Goal: Transaction & Acquisition: Purchase product/service

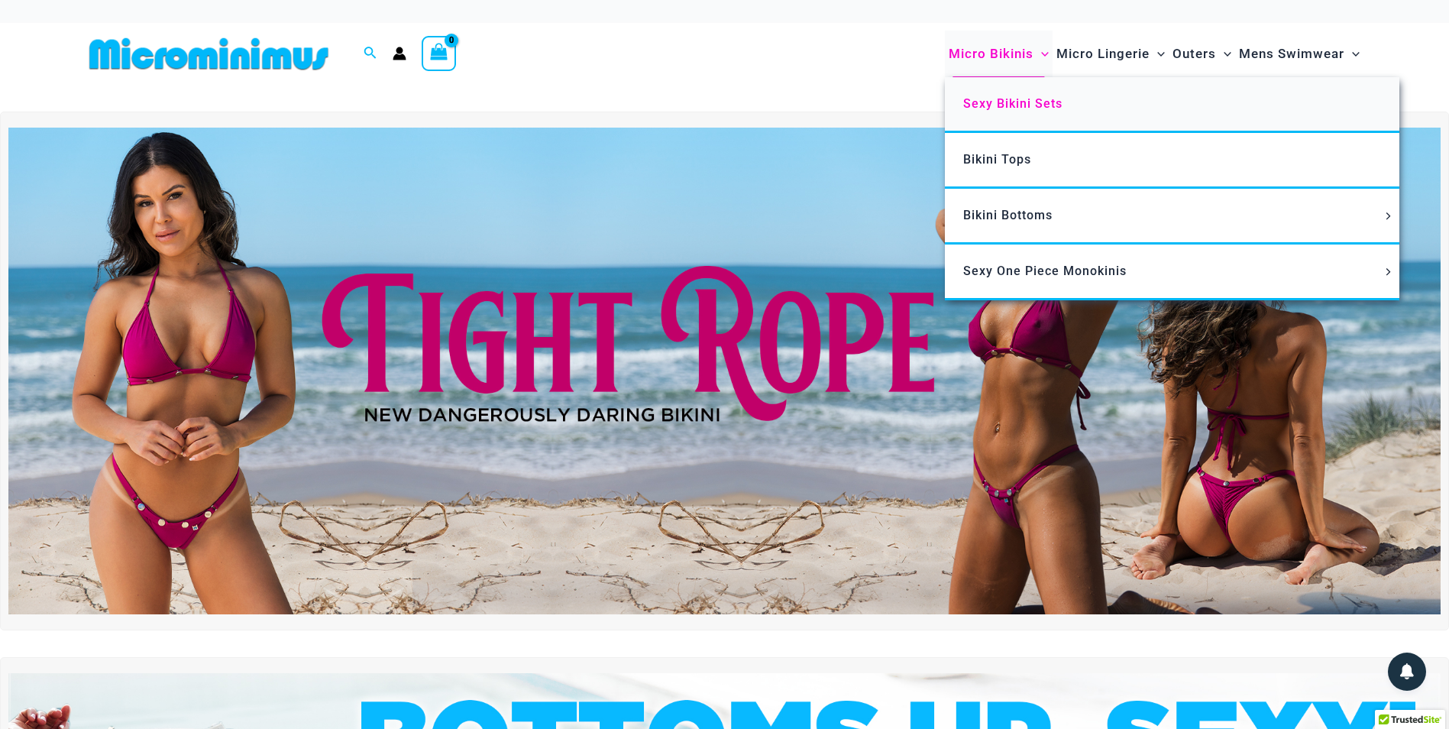
click at [1012, 104] on span "Sexy Bikini Sets" at bounding box center [1012, 103] width 99 height 15
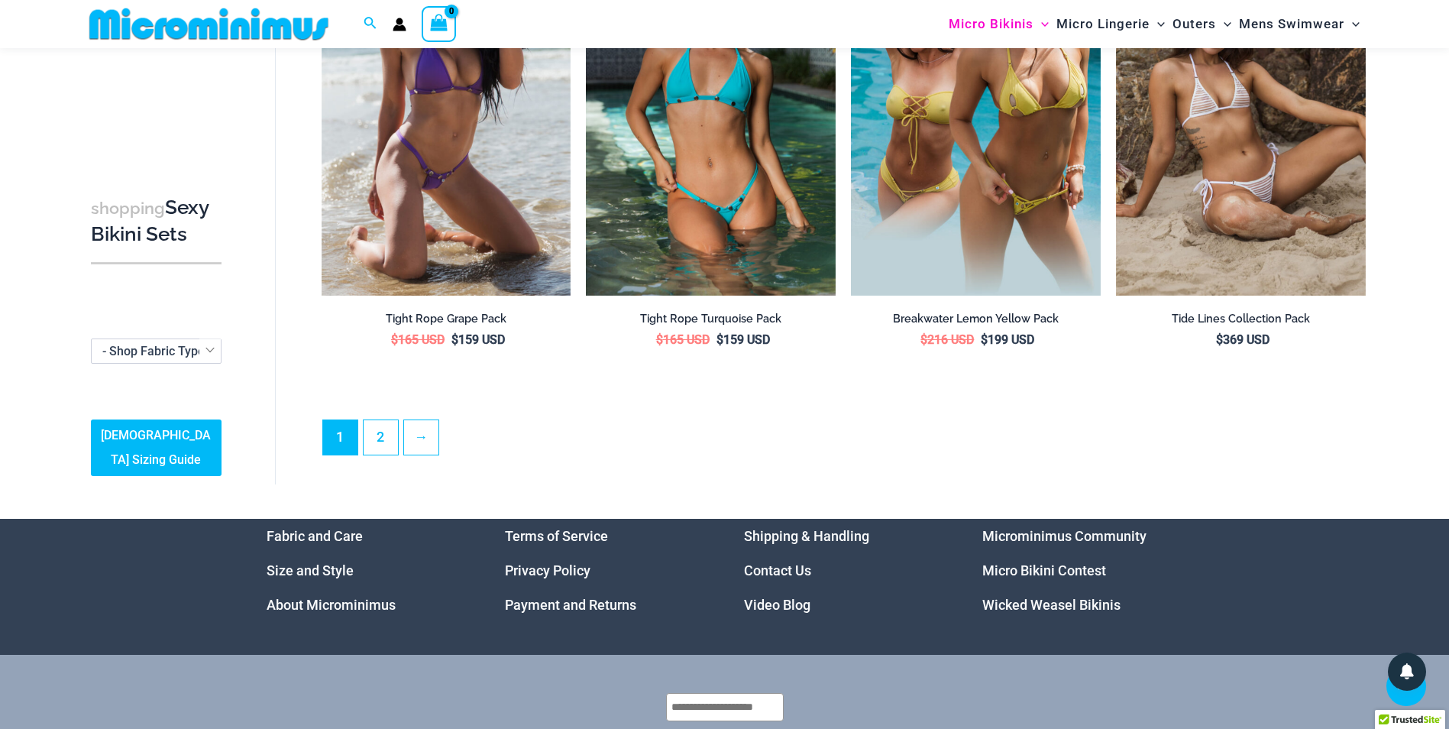
scroll to position [3653, 0]
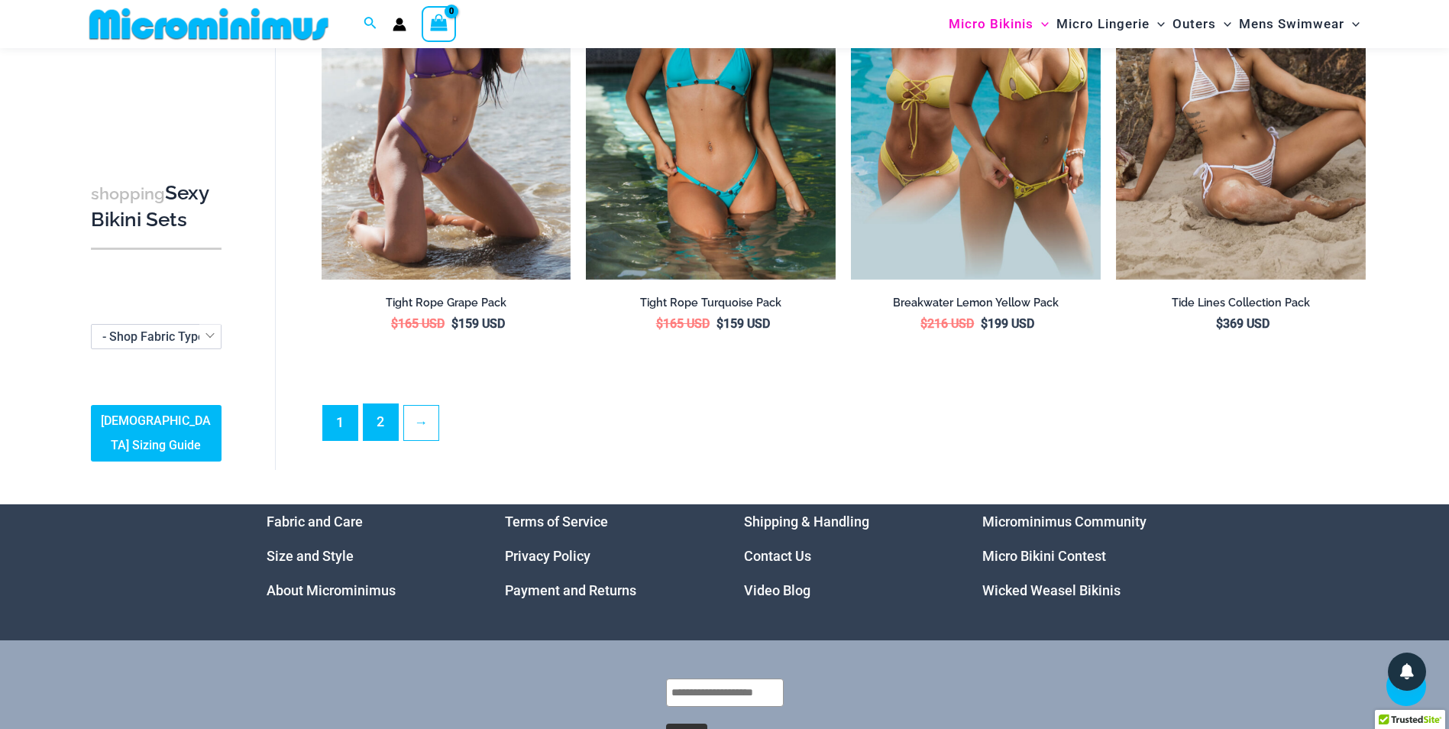
click at [375, 417] on link "2" at bounding box center [381, 422] width 34 height 36
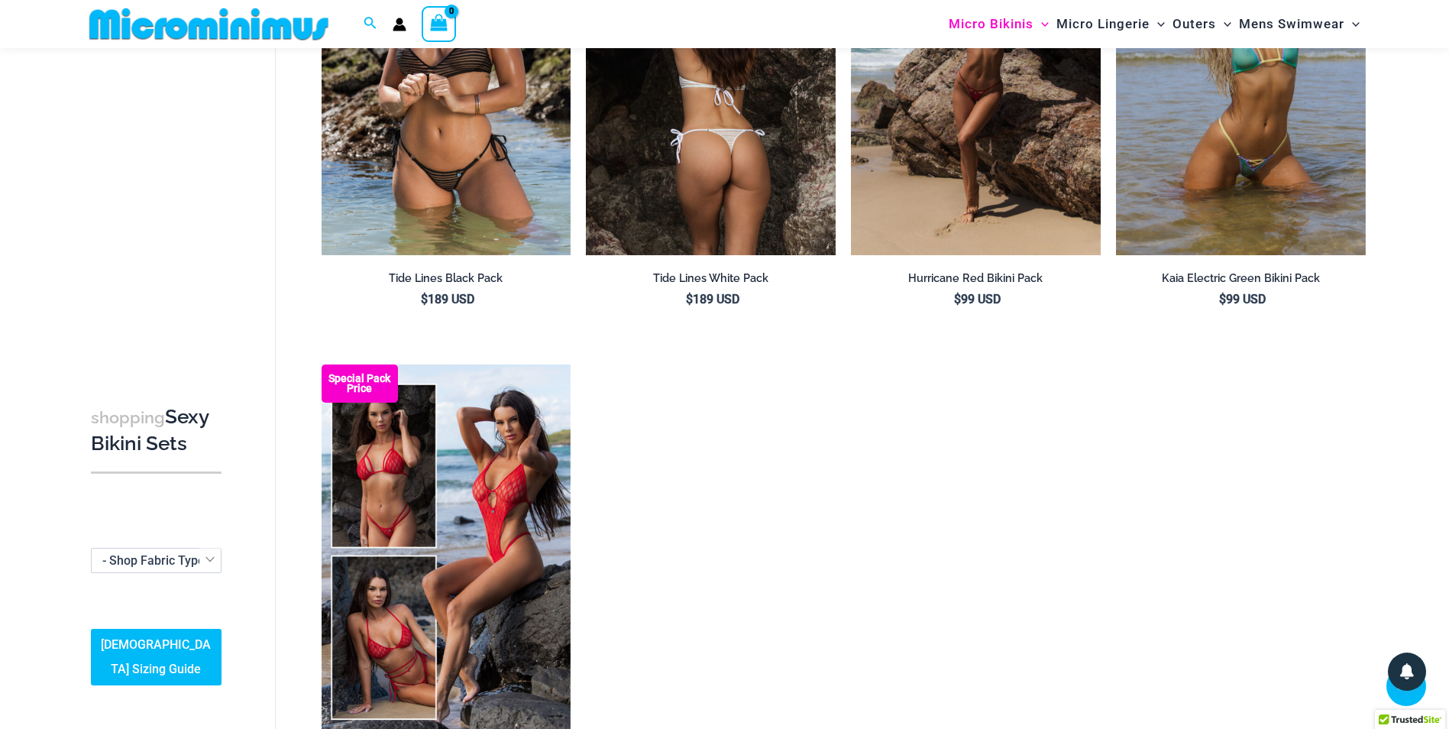
scroll to position [218, 0]
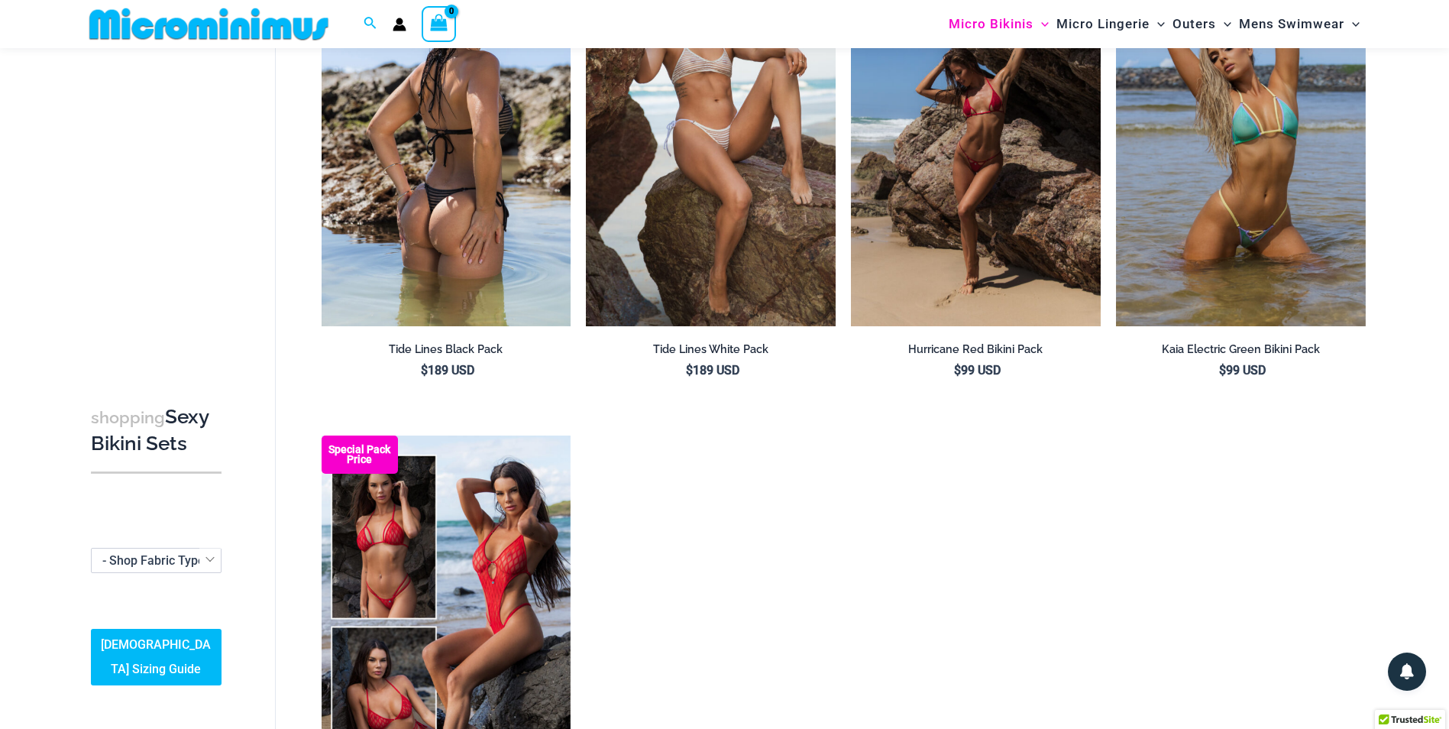
click at [441, 236] on img at bounding box center [447, 138] width 250 height 374
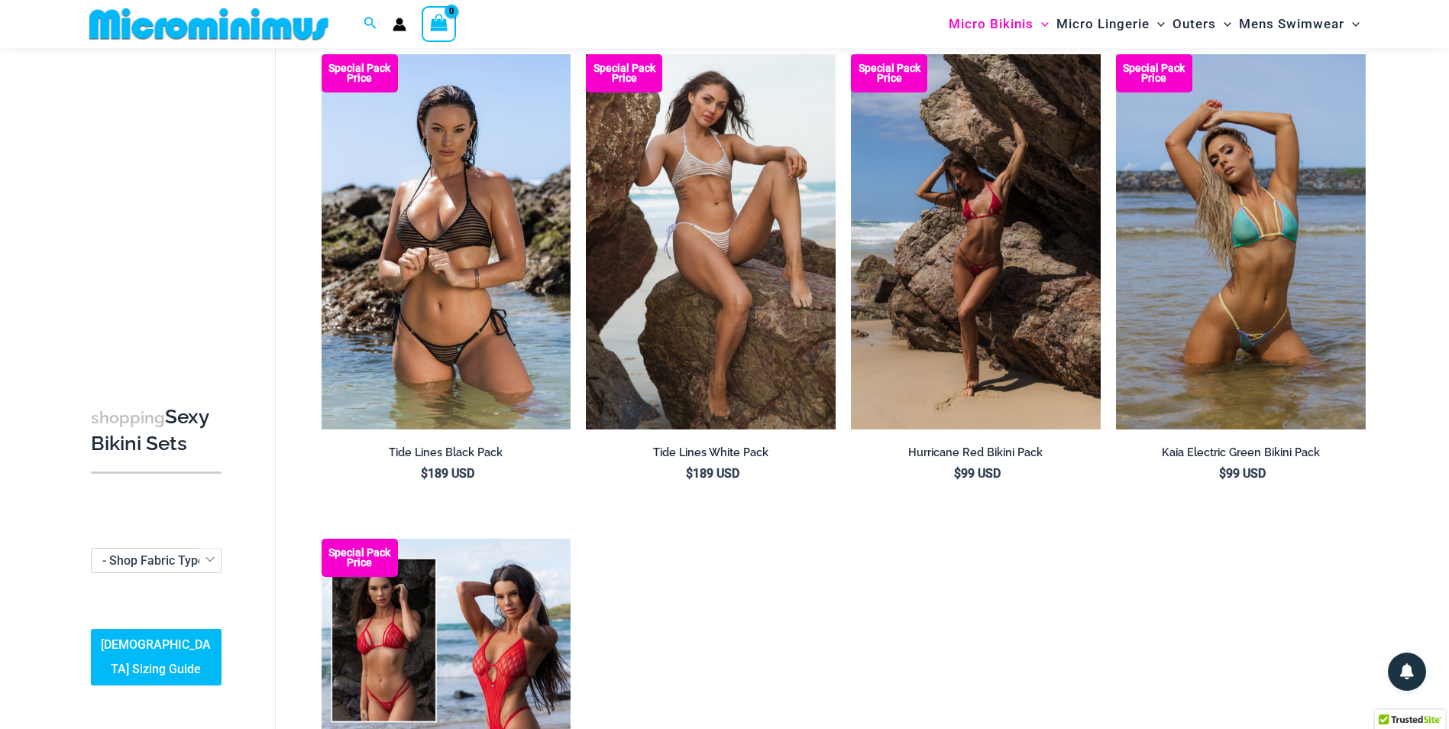
scroll to position [141, 0]
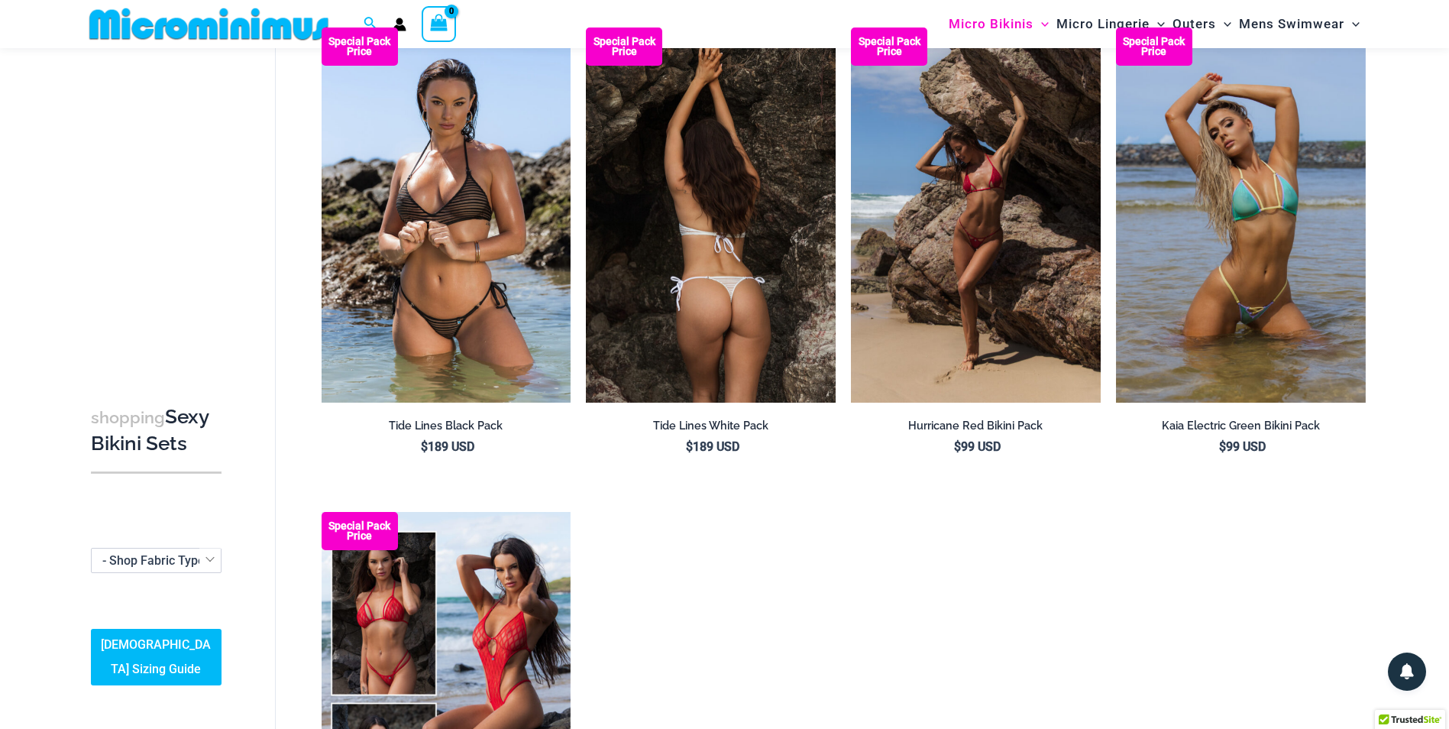
click at [789, 315] on img at bounding box center [711, 214] width 250 height 374
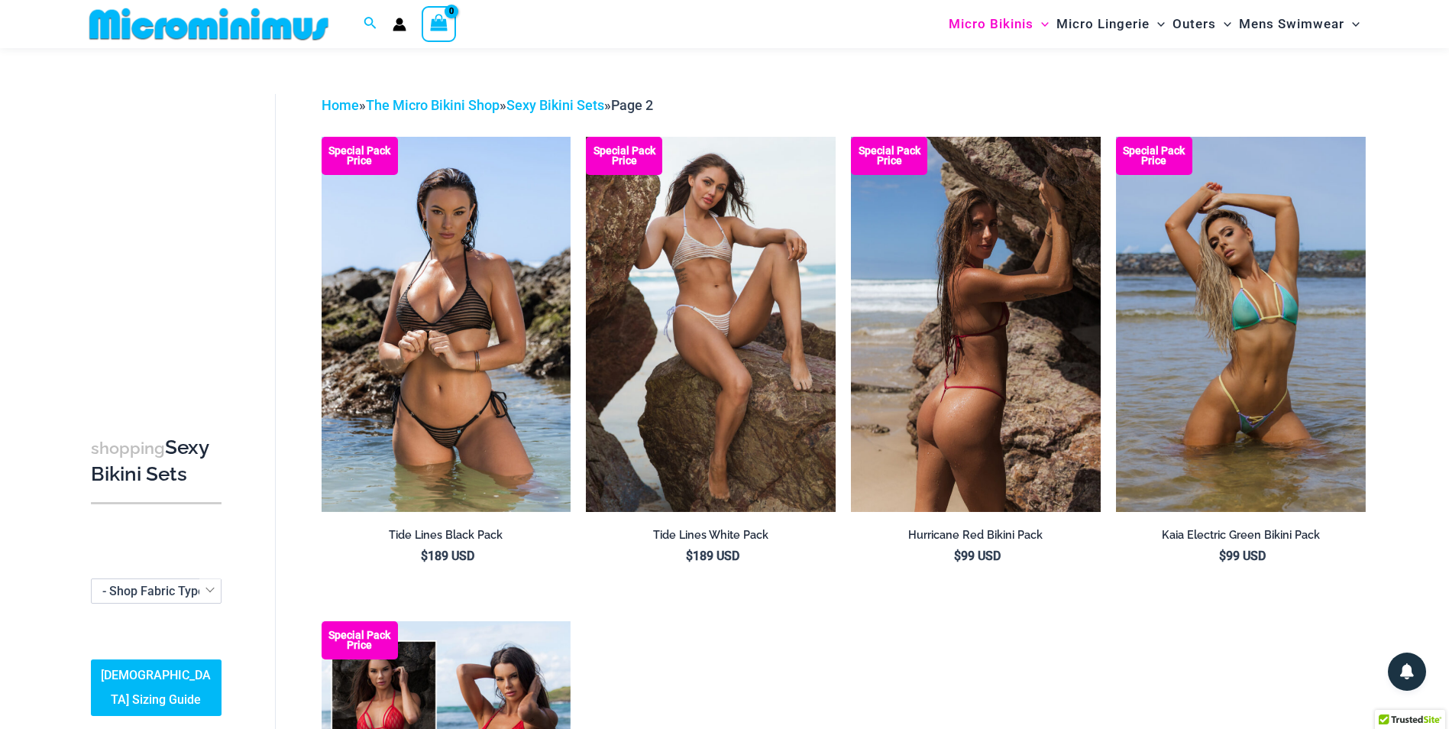
scroll to position [0, 0]
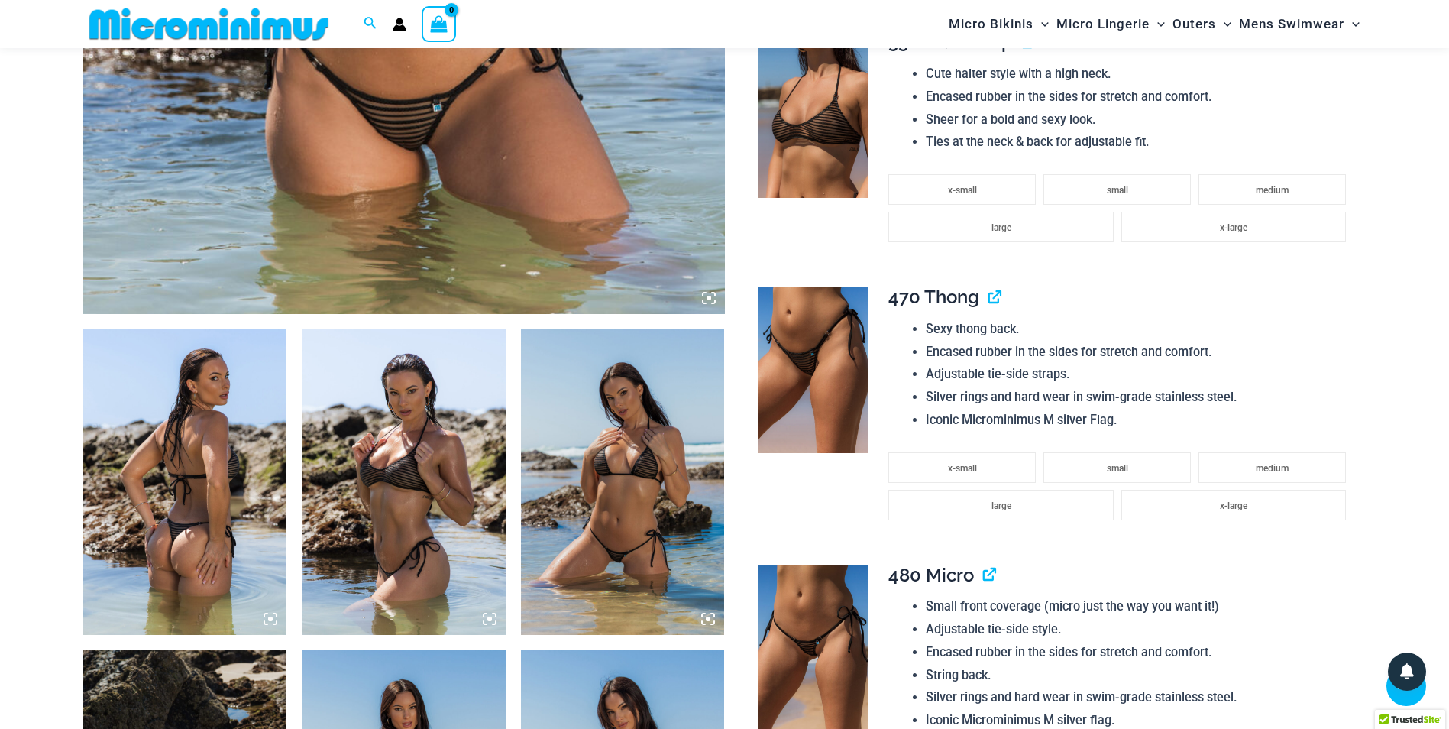
scroll to position [752, 0]
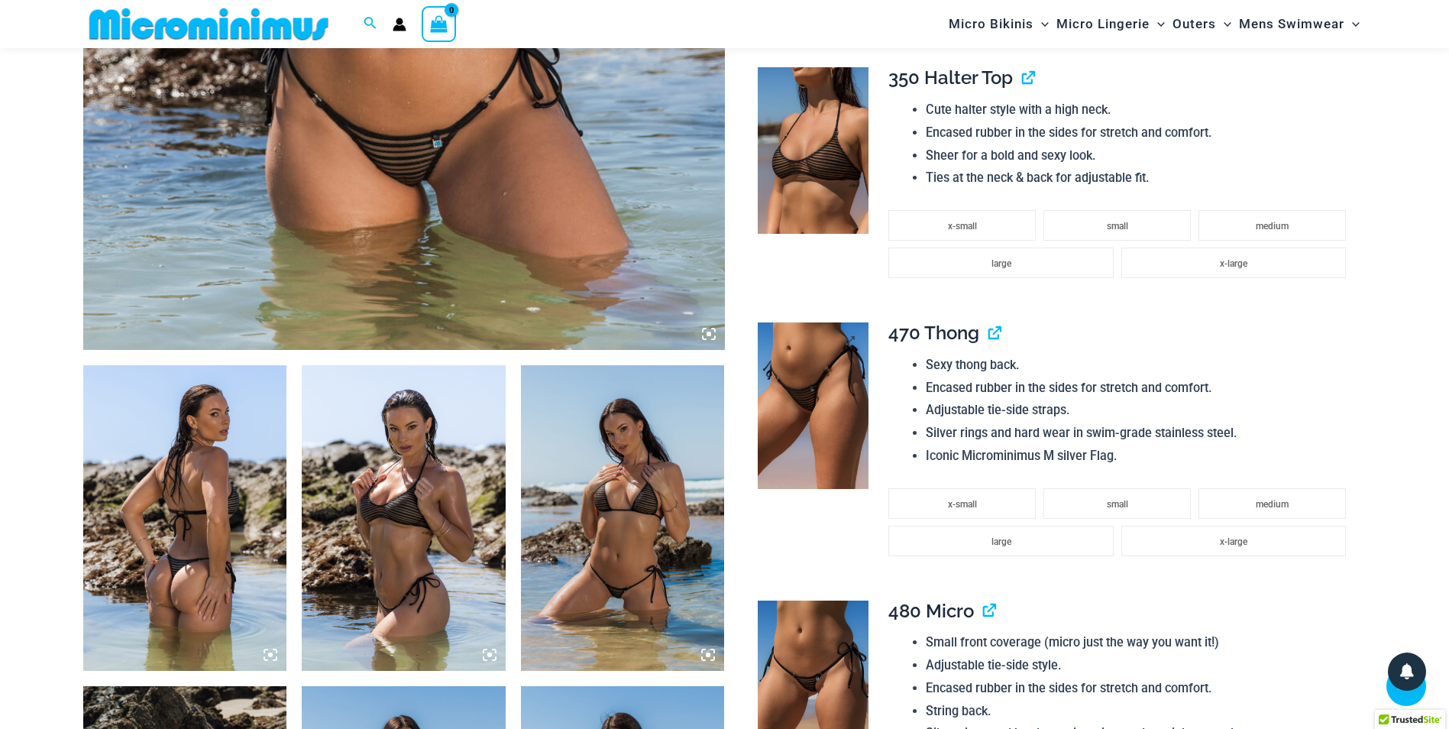
click at [838, 419] on img at bounding box center [813, 405] width 111 height 167
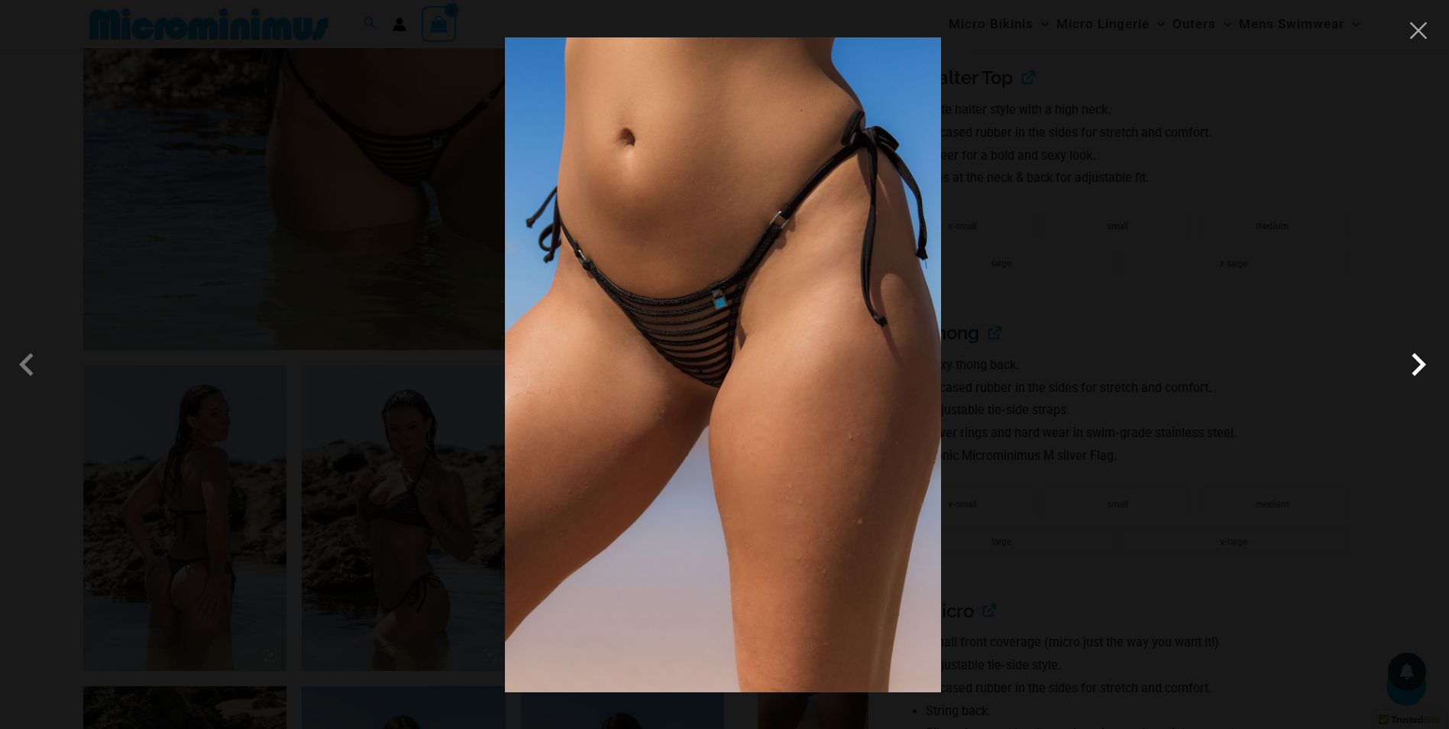
click at [1426, 366] on span at bounding box center [1418, 364] width 46 height 46
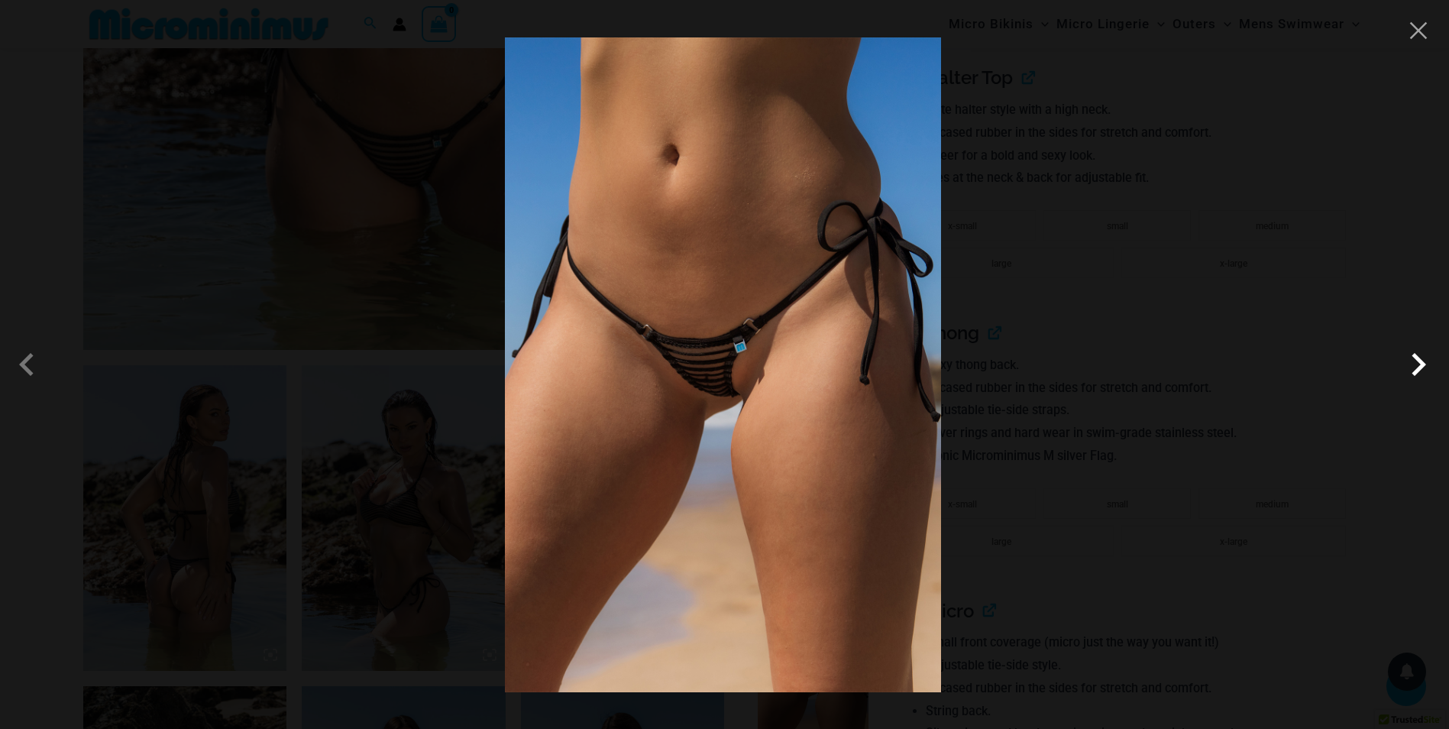
click at [1418, 364] on span at bounding box center [1418, 364] width 46 height 46
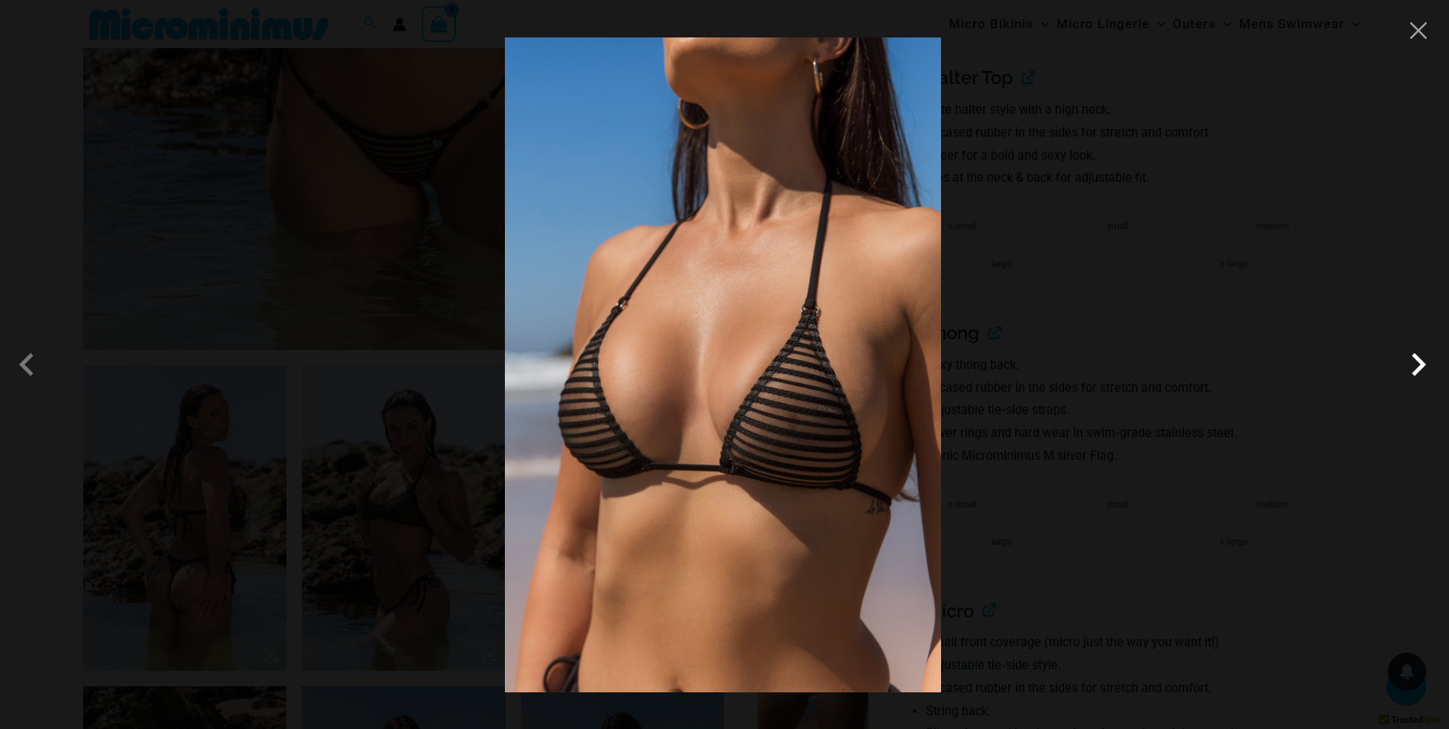
click at [1418, 364] on span at bounding box center [1418, 364] width 46 height 46
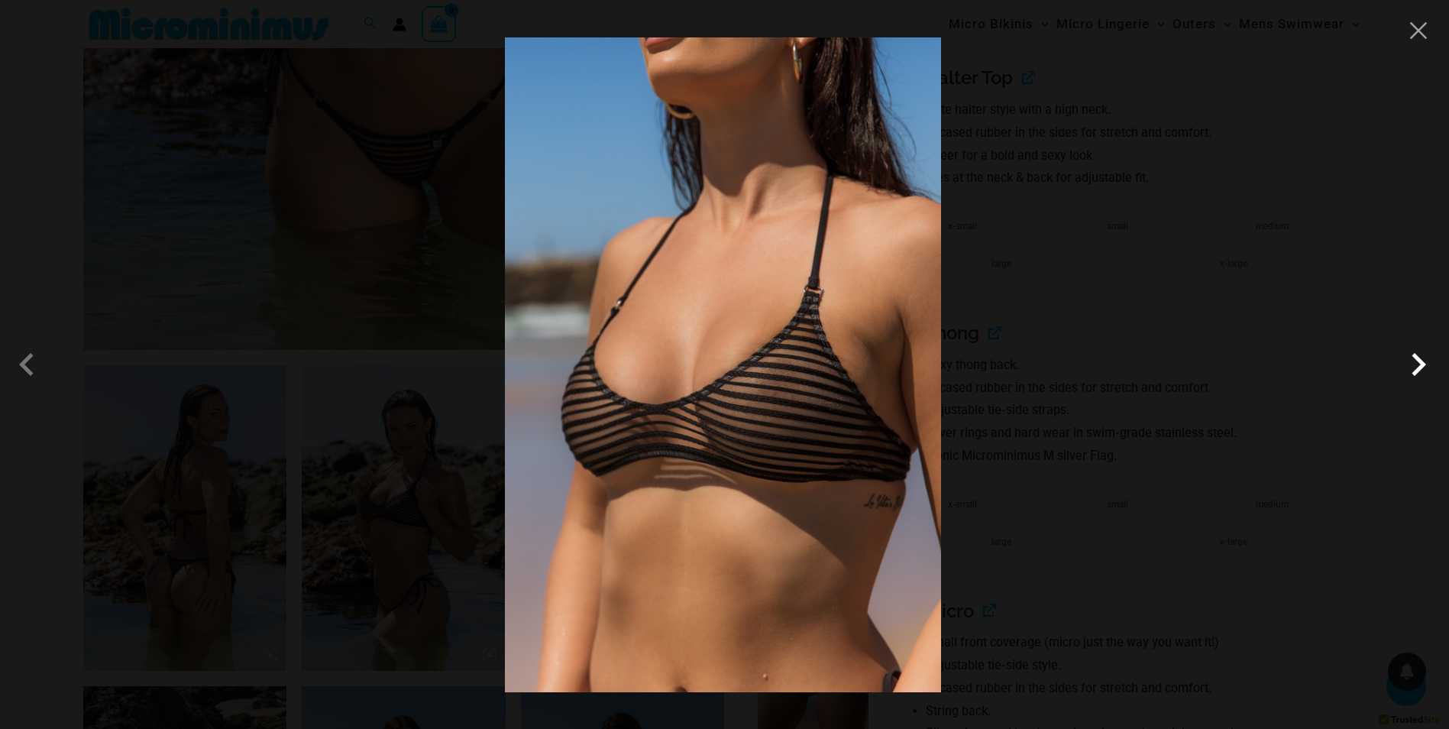
click at [1418, 364] on span at bounding box center [1418, 364] width 46 height 46
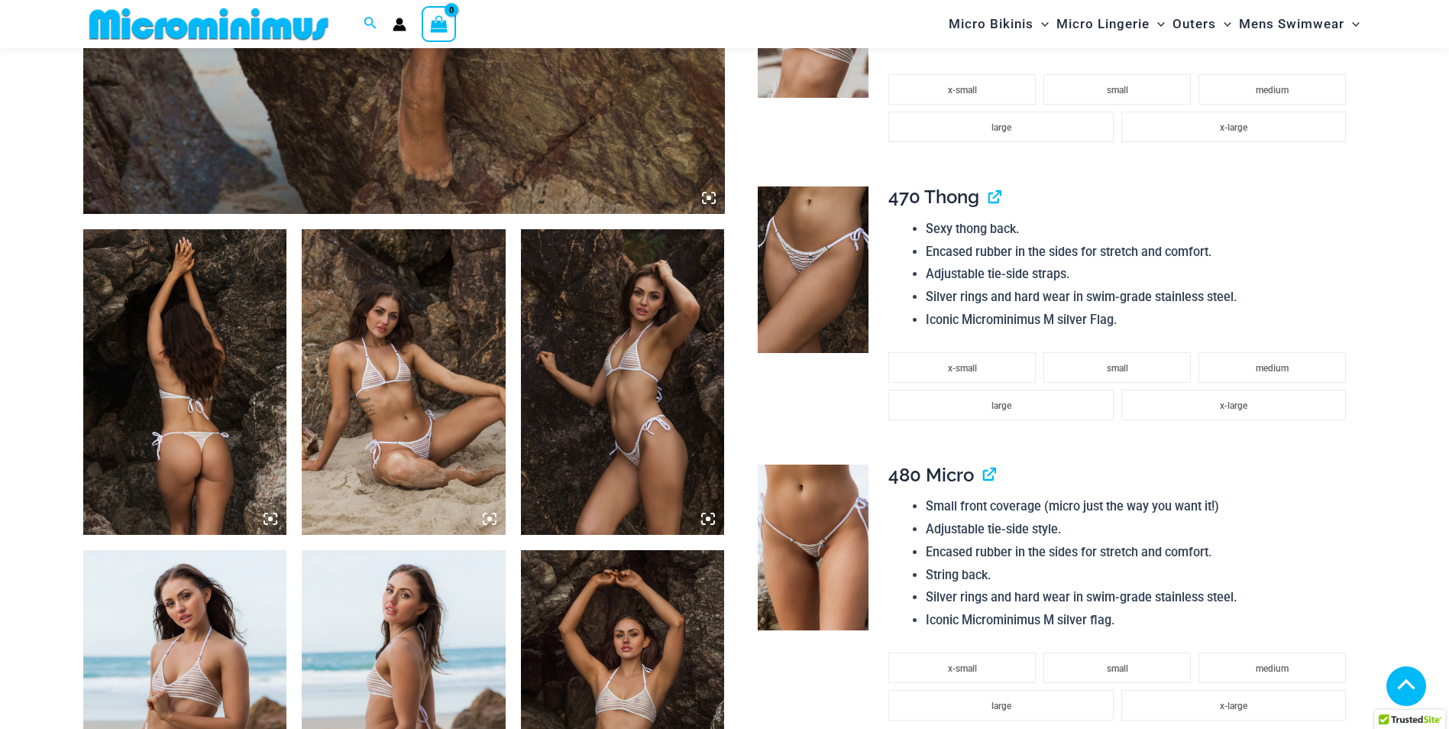
scroll to position [980, 0]
